Goal: Transaction & Acquisition: Purchase product/service

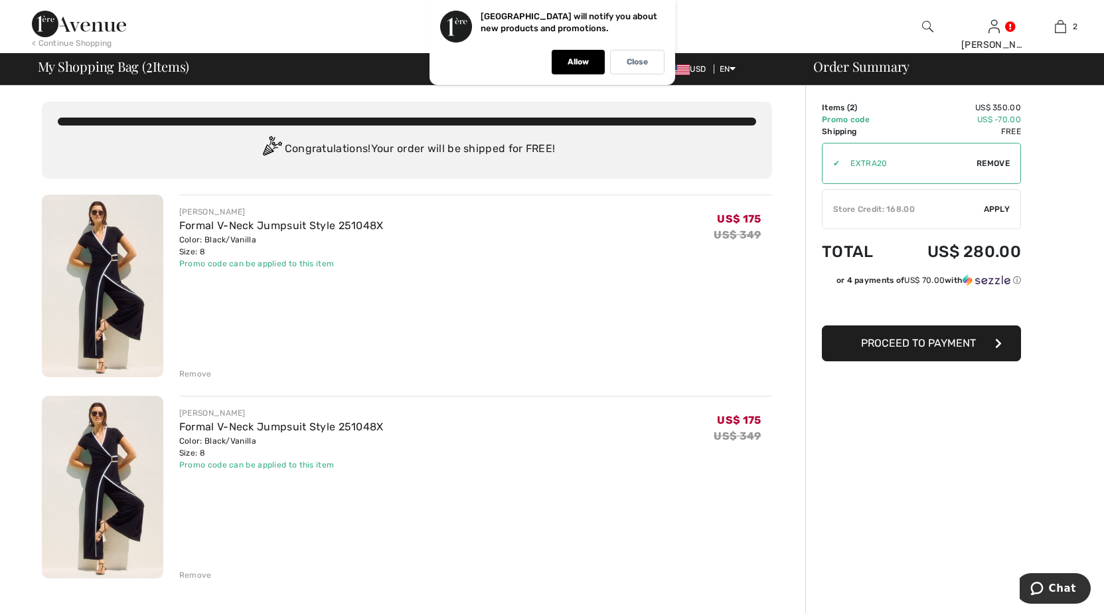
scroll to position [66, 0]
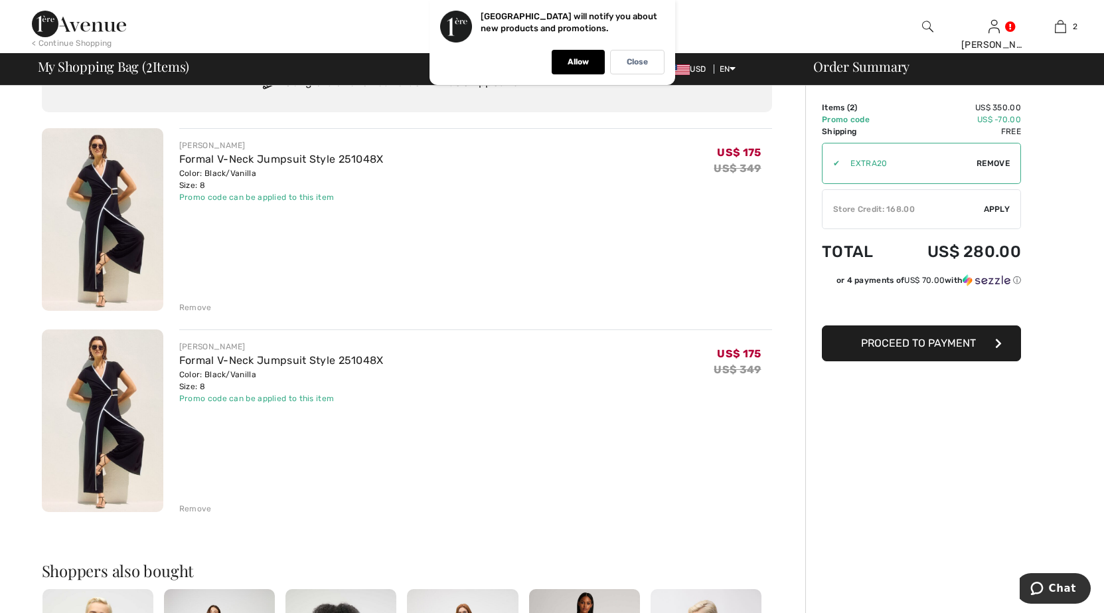
click at [190, 507] on div "Remove" at bounding box center [195, 509] width 33 height 12
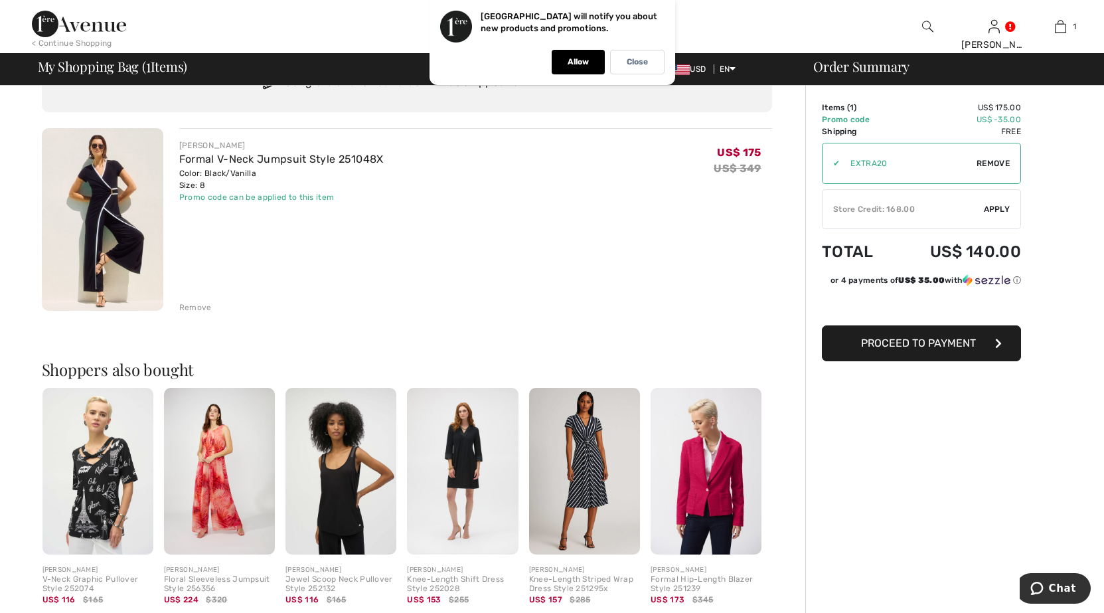
scroll to position [133, 0]
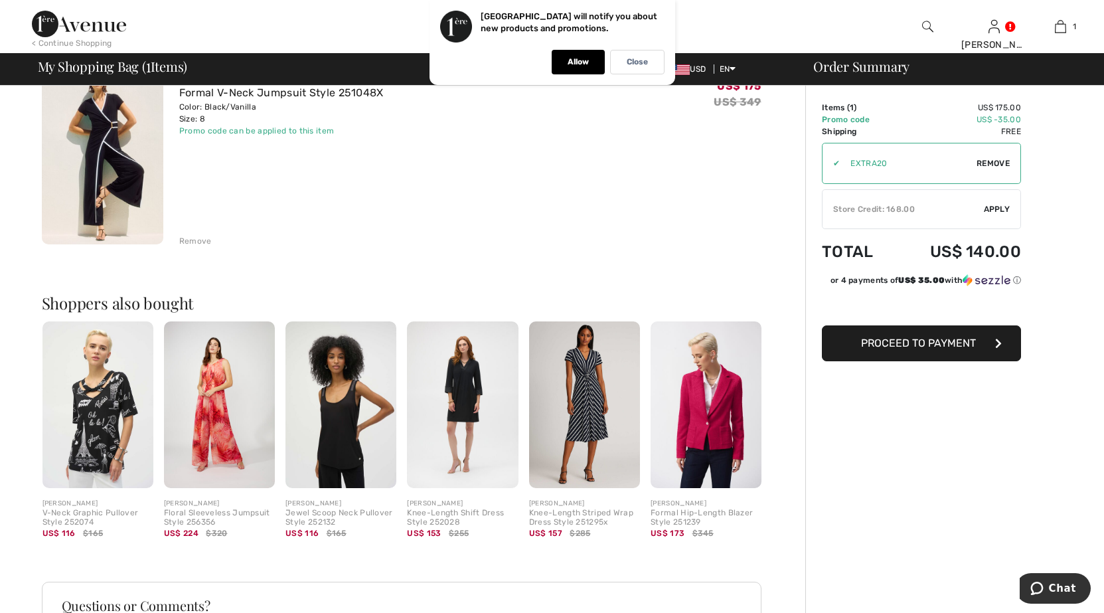
click at [924, 342] on span "Proceed to Payment" at bounding box center [918, 343] width 115 height 13
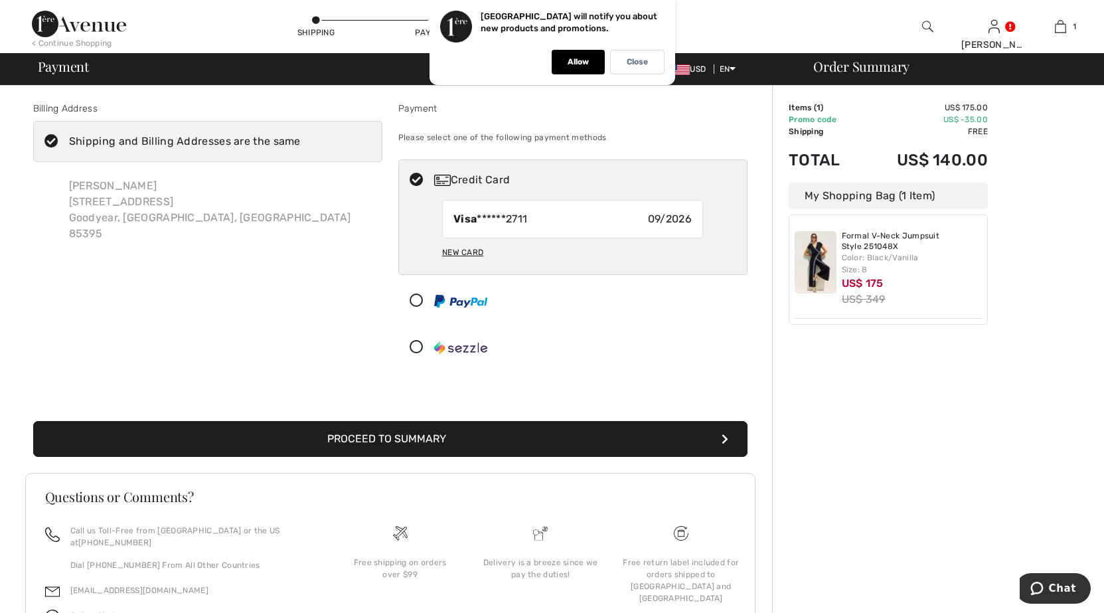
click at [473, 250] on div "New Card" at bounding box center [462, 252] width 41 height 23
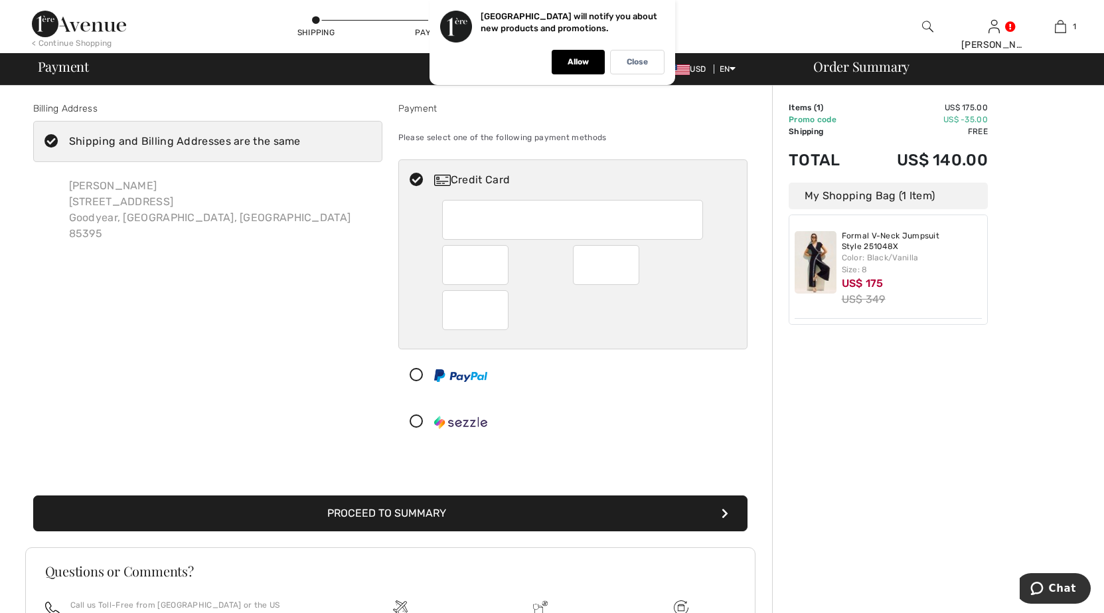
drag, startPoint x: 414, startPoint y: 174, endPoint x: 414, endPoint y: 167, distance: 7.3
click at [414, 173] on icon at bounding box center [416, 180] width 35 height 14
radio input "true"
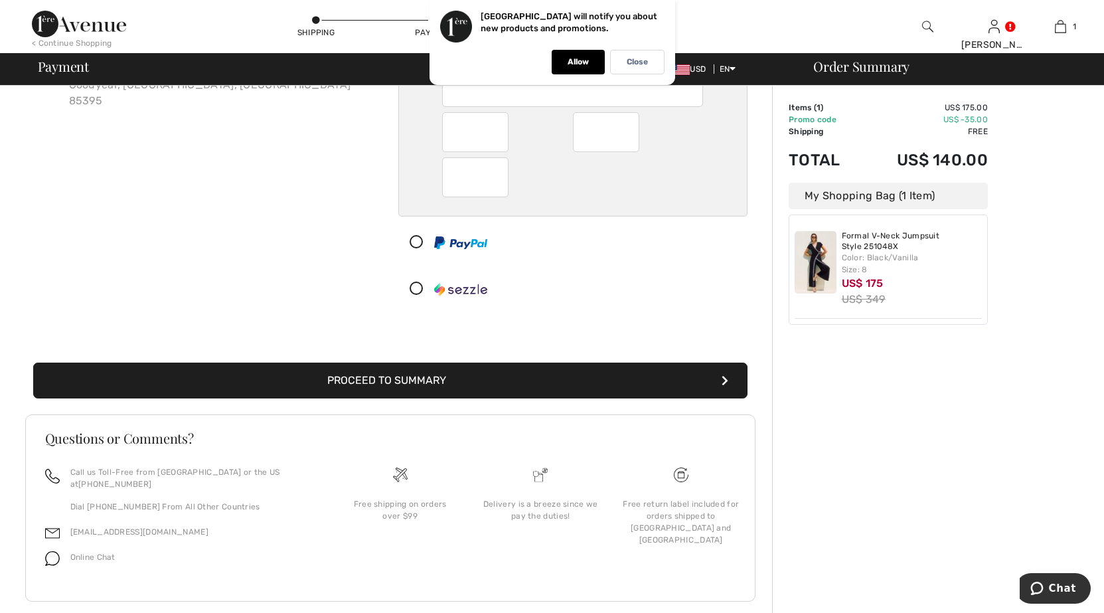
scroll to position [143, 0]
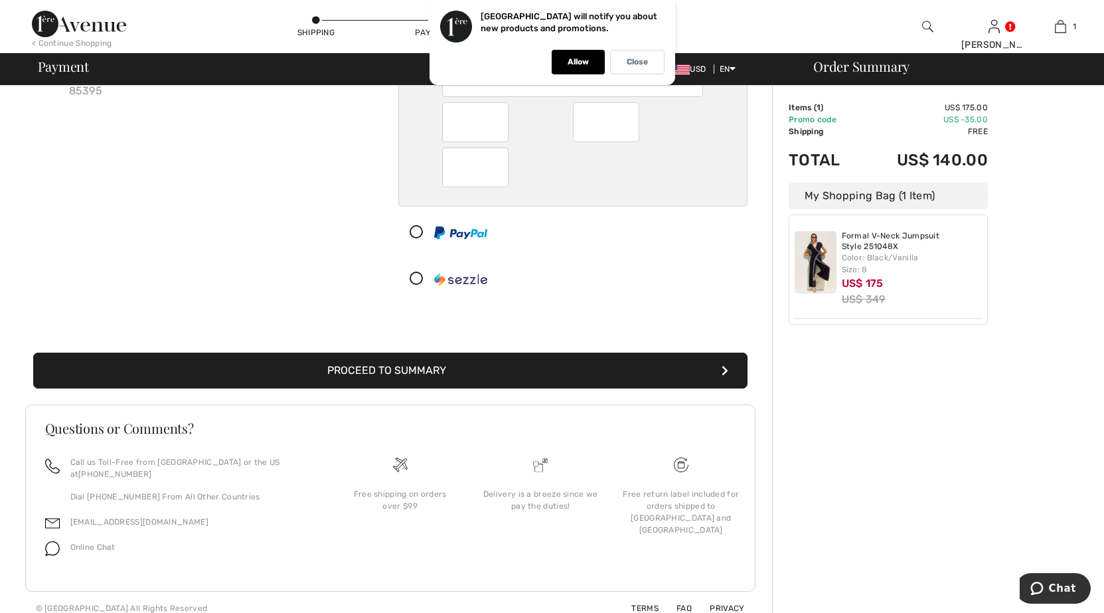
click at [410, 369] on button "Proceed to Summary" at bounding box center [390, 371] width 715 height 36
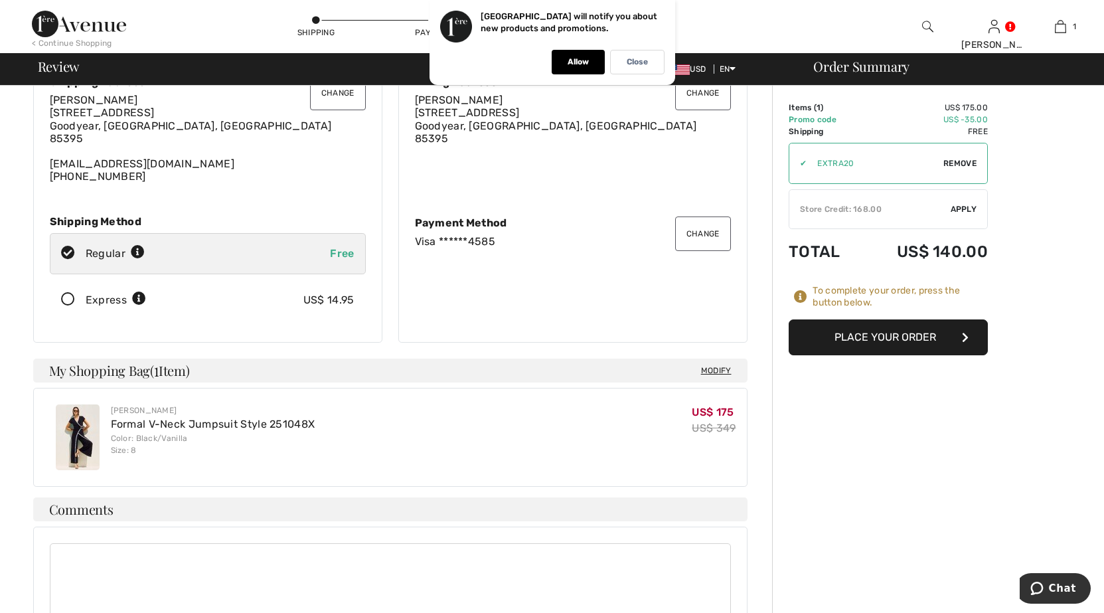
scroll to position [133, 0]
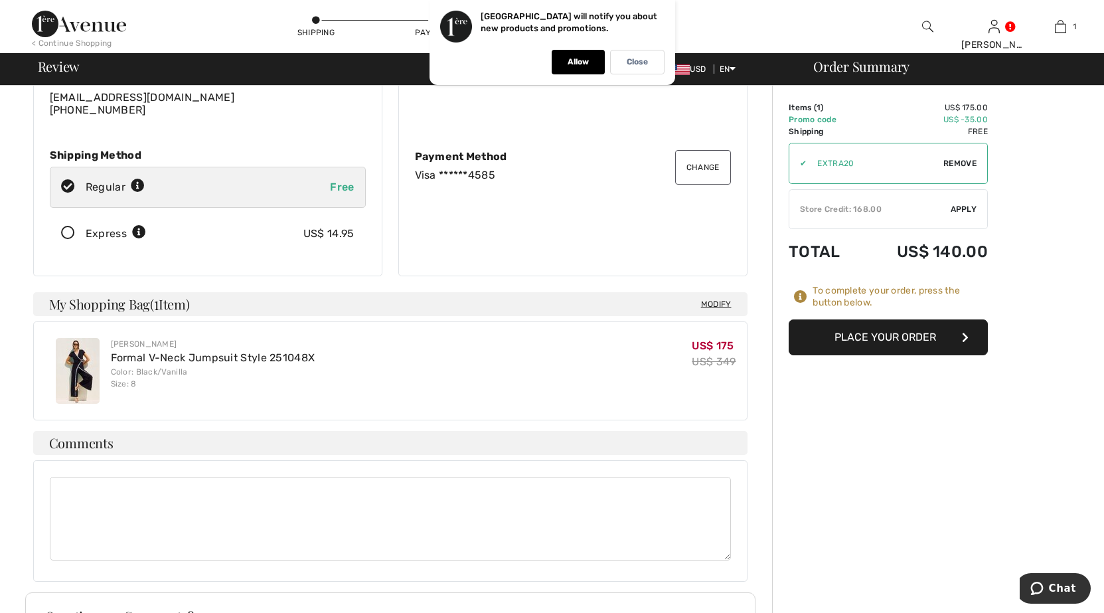
click at [958, 205] on span "Apply" at bounding box center [964, 209] width 27 height 12
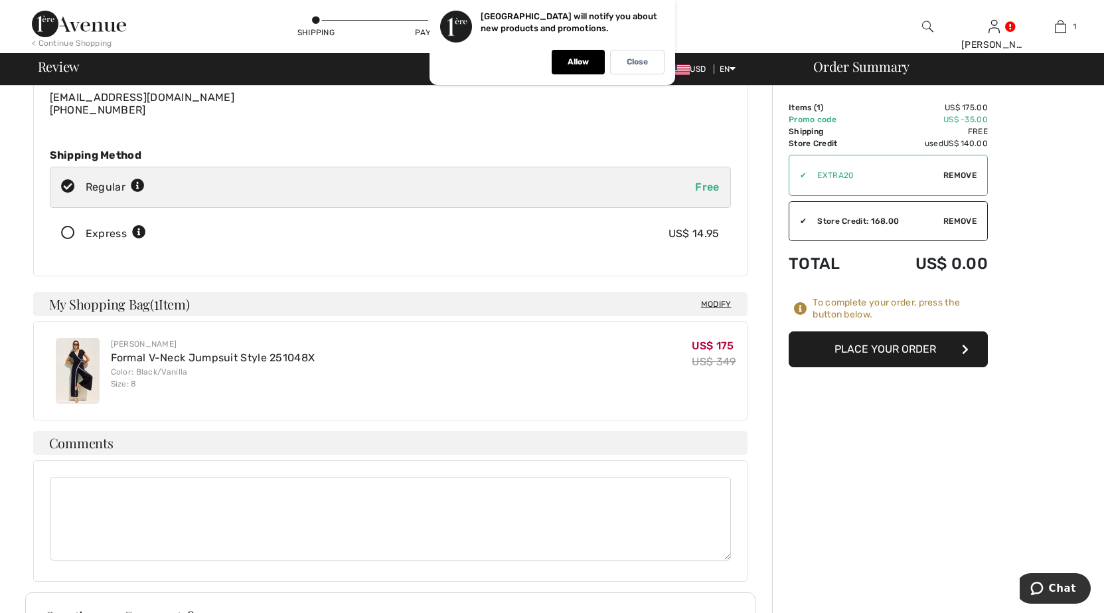
scroll to position [199, 0]
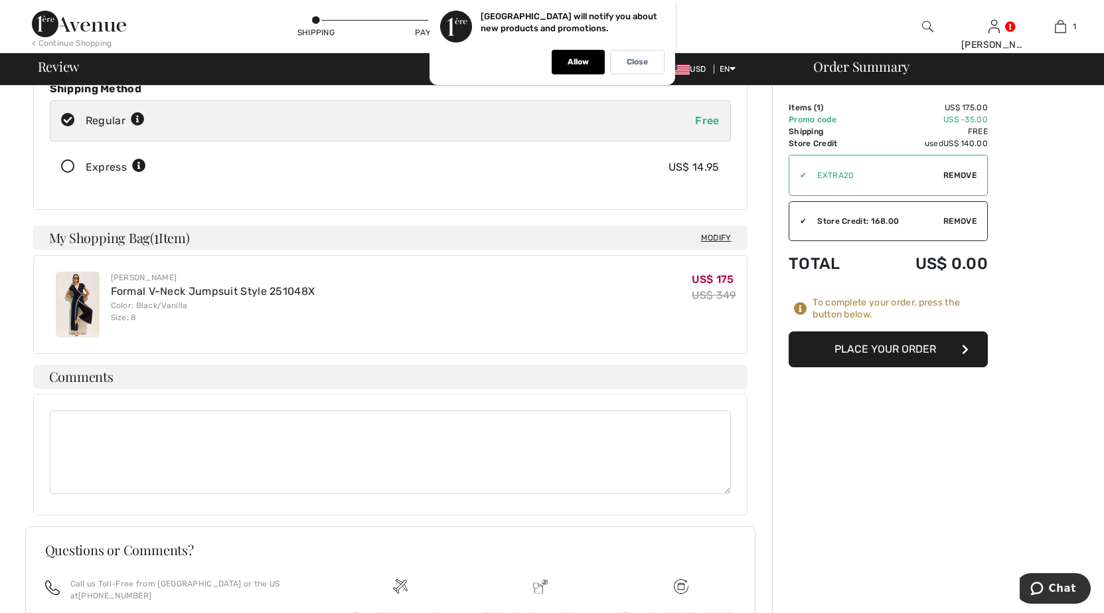
click at [909, 346] on button "Place Your Order" at bounding box center [888, 349] width 199 height 36
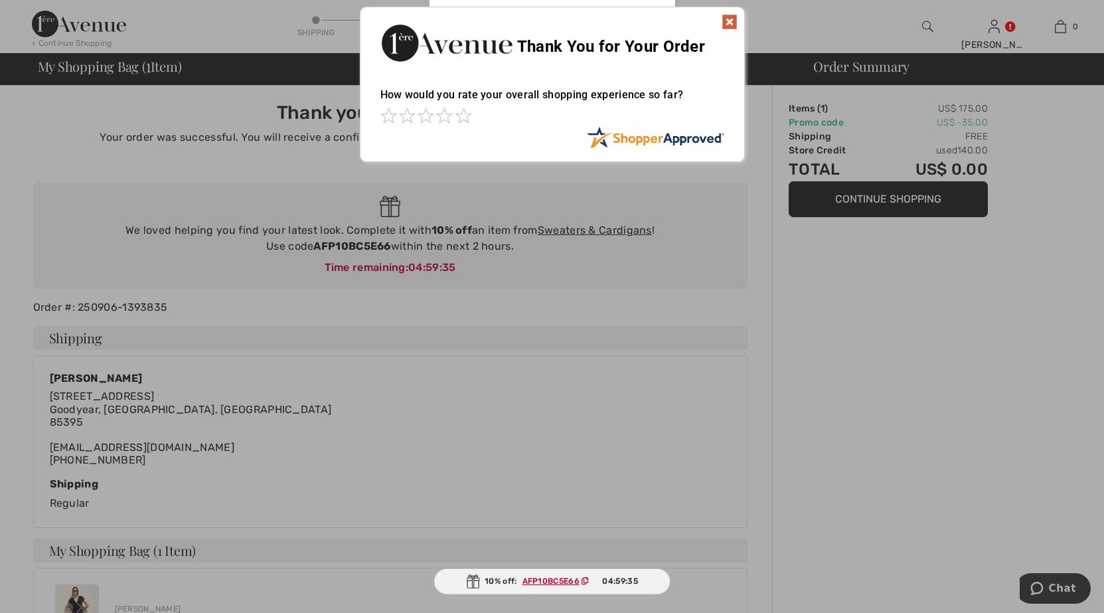
click at [731, 21] on img at bounding box center [730, 22] width 16 height 16
